Goal: Information Seeking & Learning: Find specific fact

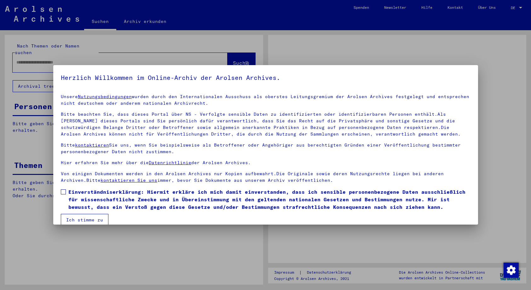
type input "**********"
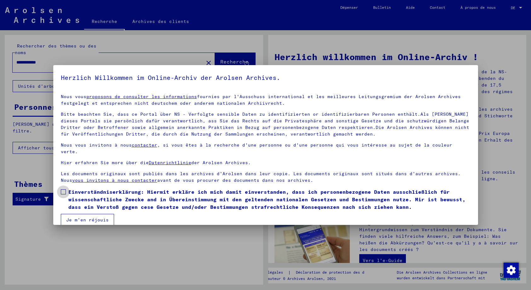
click at [65, 190] on span at bounding box center [63, 192] width 5 height 5
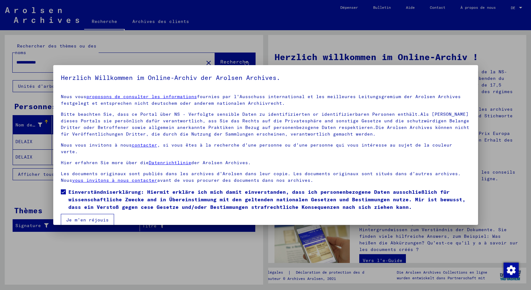
click at [77, 217] on font "Je m'en réjouis" at bounding box center [87, 220] width 43 height 6
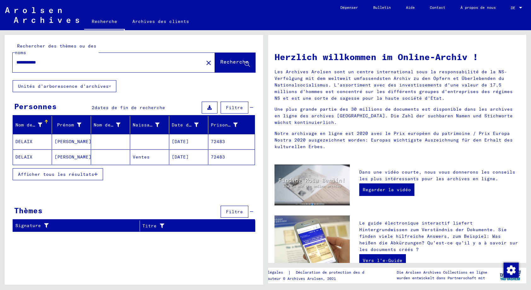
click at [28, 140] on font "DELAIX" at bounding box center [23, 142] width 17 height 6
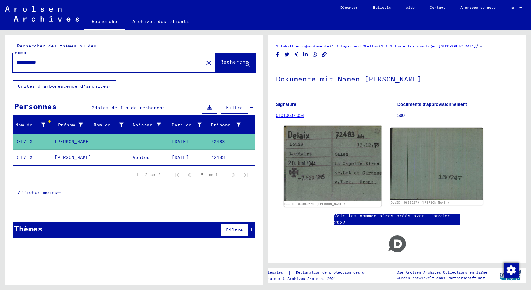
click at [365, 154] on img at bounding box center [331, 163] width 97 height 75
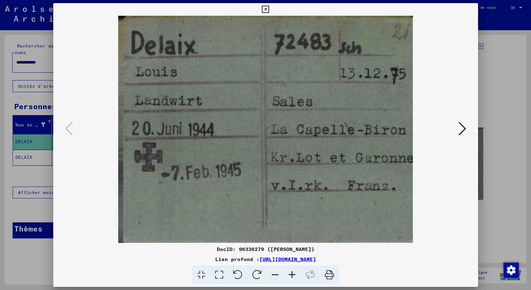
click at [463, 128] on icon at bounding box center [462, 128] width 8 height 15
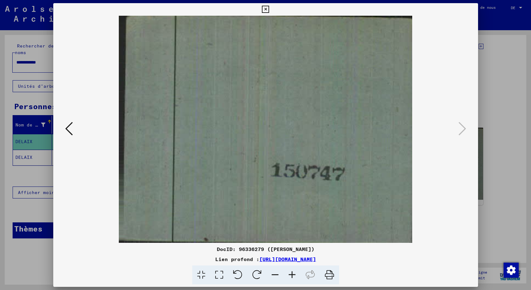
click at [69, 126] on icon at bounding box center [69, 128] width 8 height 15
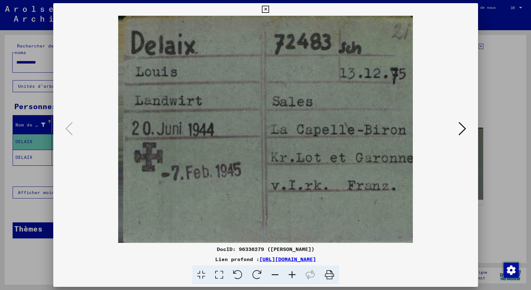
click at [316, 259] on font "[URL][DOMAIN_NAME]" at bounding box center [287, 259] width 57 height 6
